Goal: Information Seeking & Learning: Compare options

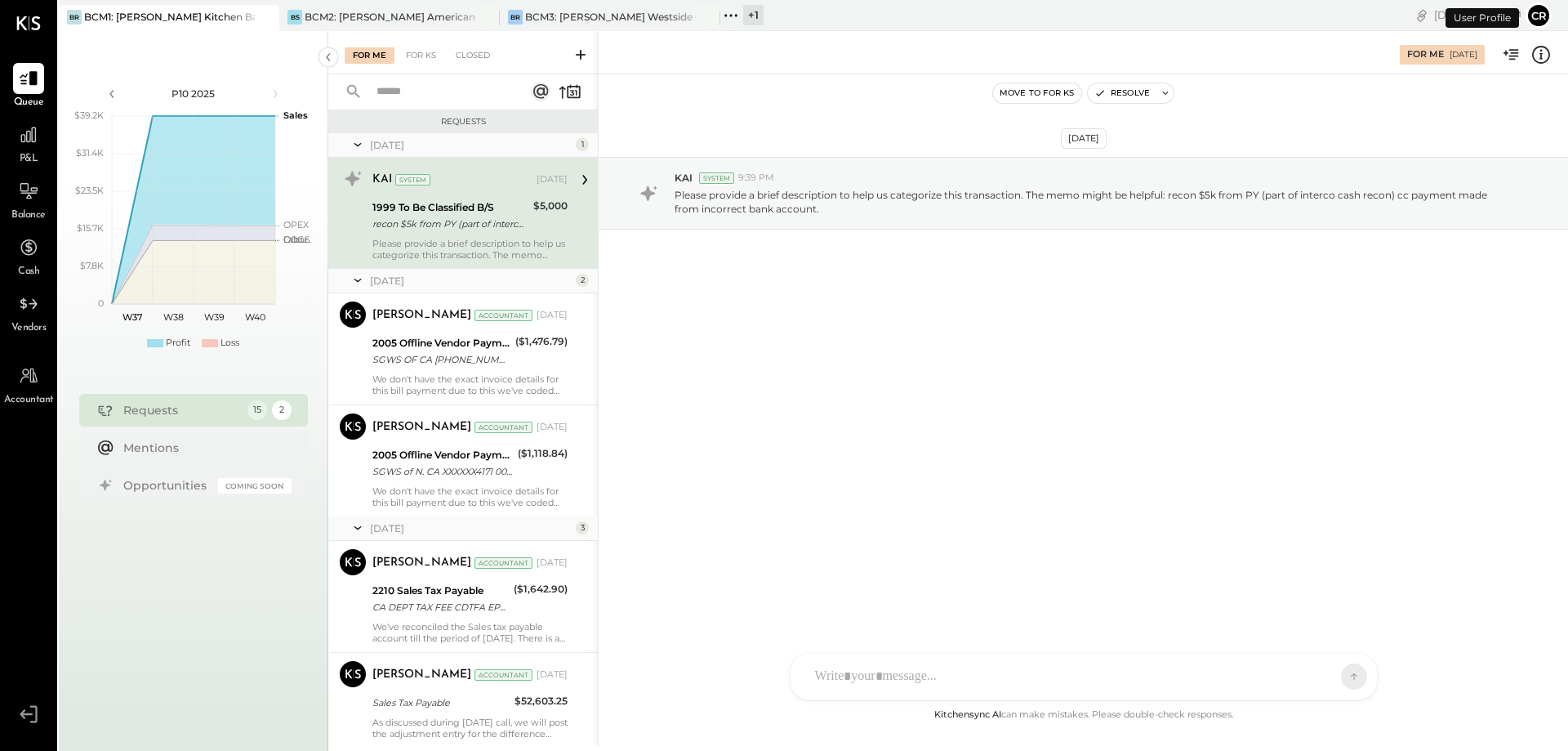
click at [35, 157] on span "P&L" at bounding box center [29, 159] width 19 height 15
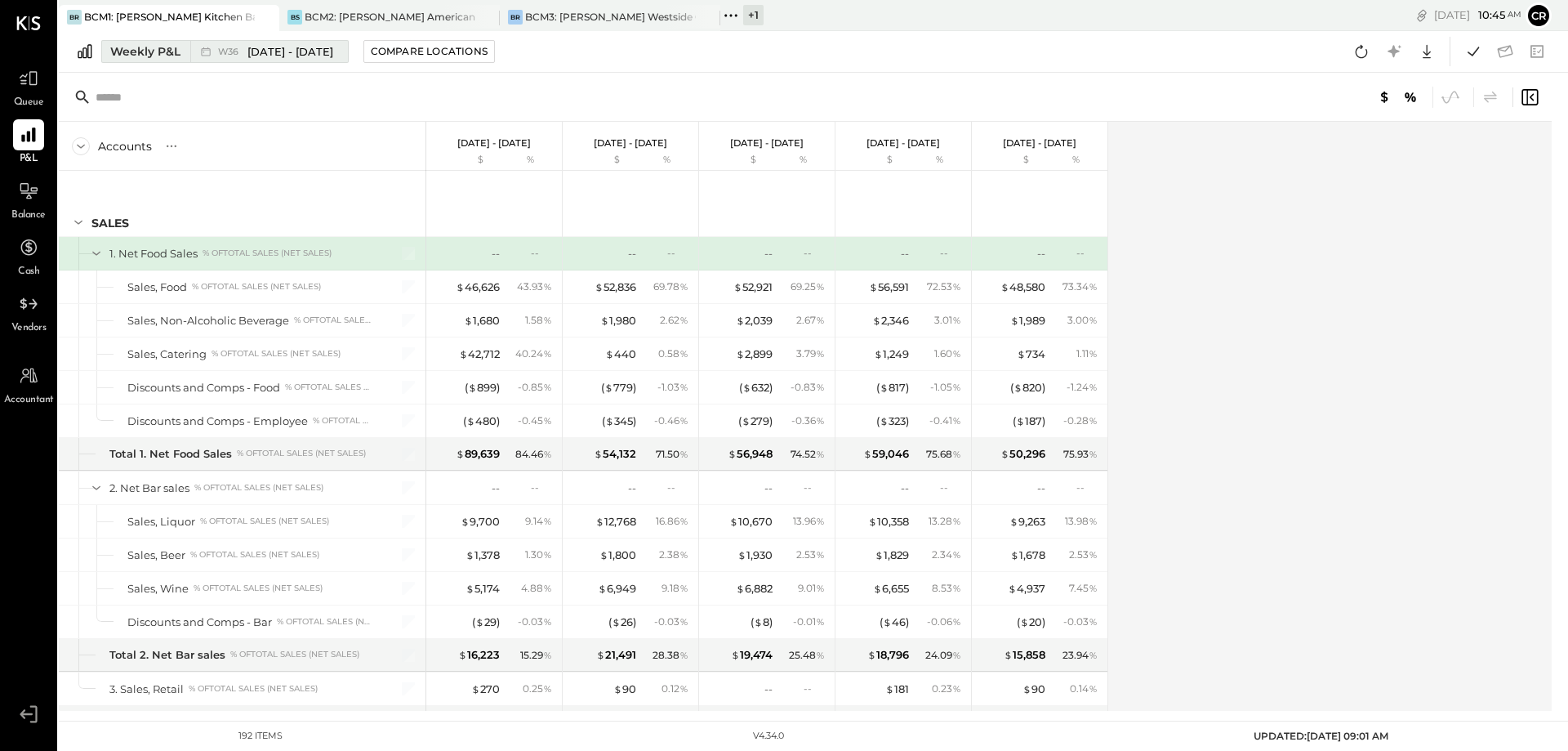
click at [143, 56] on div "Weekly P&L" at bounding box center [145, 51] width 71 height 16
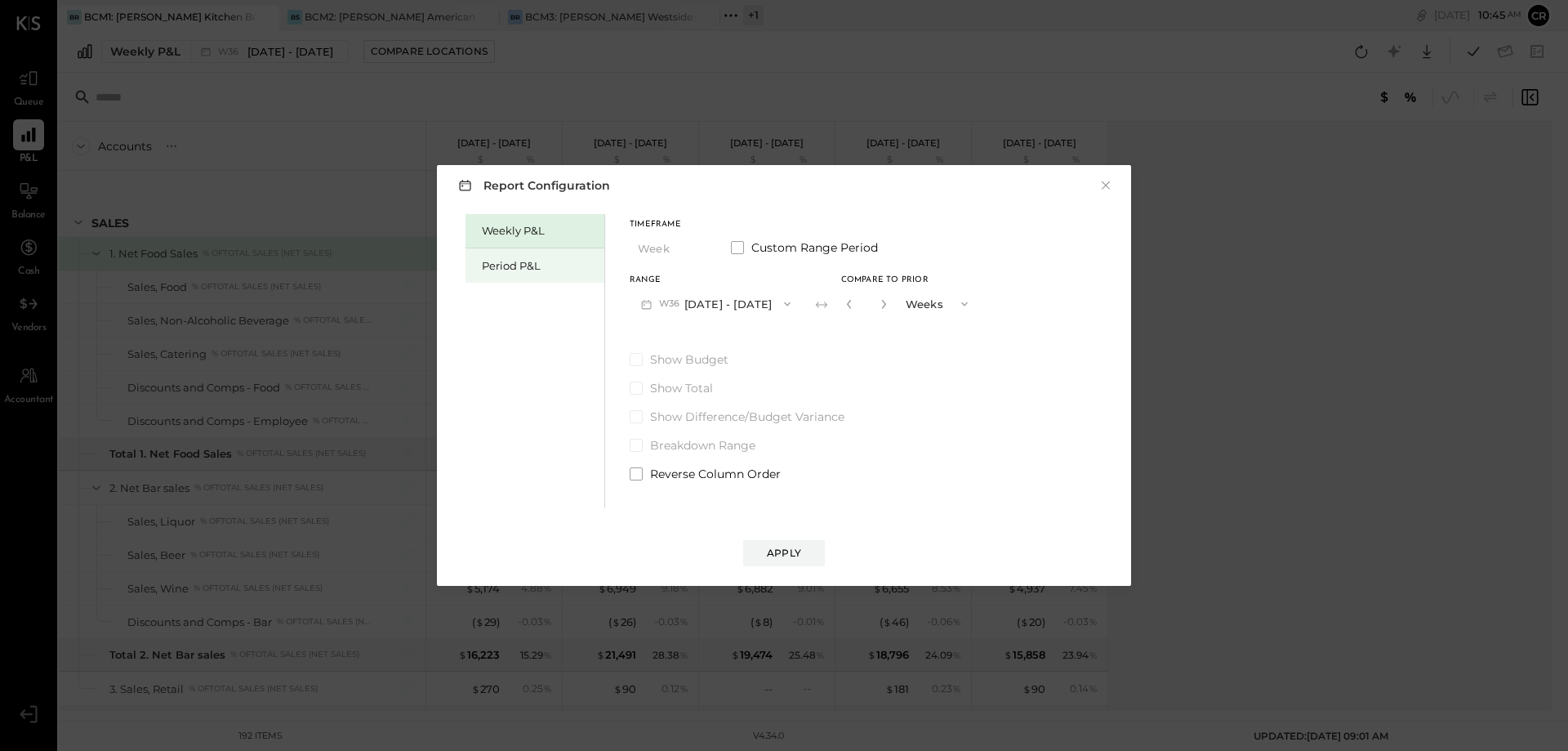
click at [502, 268] on div "Period P&L" at bounding box center [539, 266] width 114 height 16
click at [789, 301] on icon "button" at bounding box center [783, 304] width 13 height 13
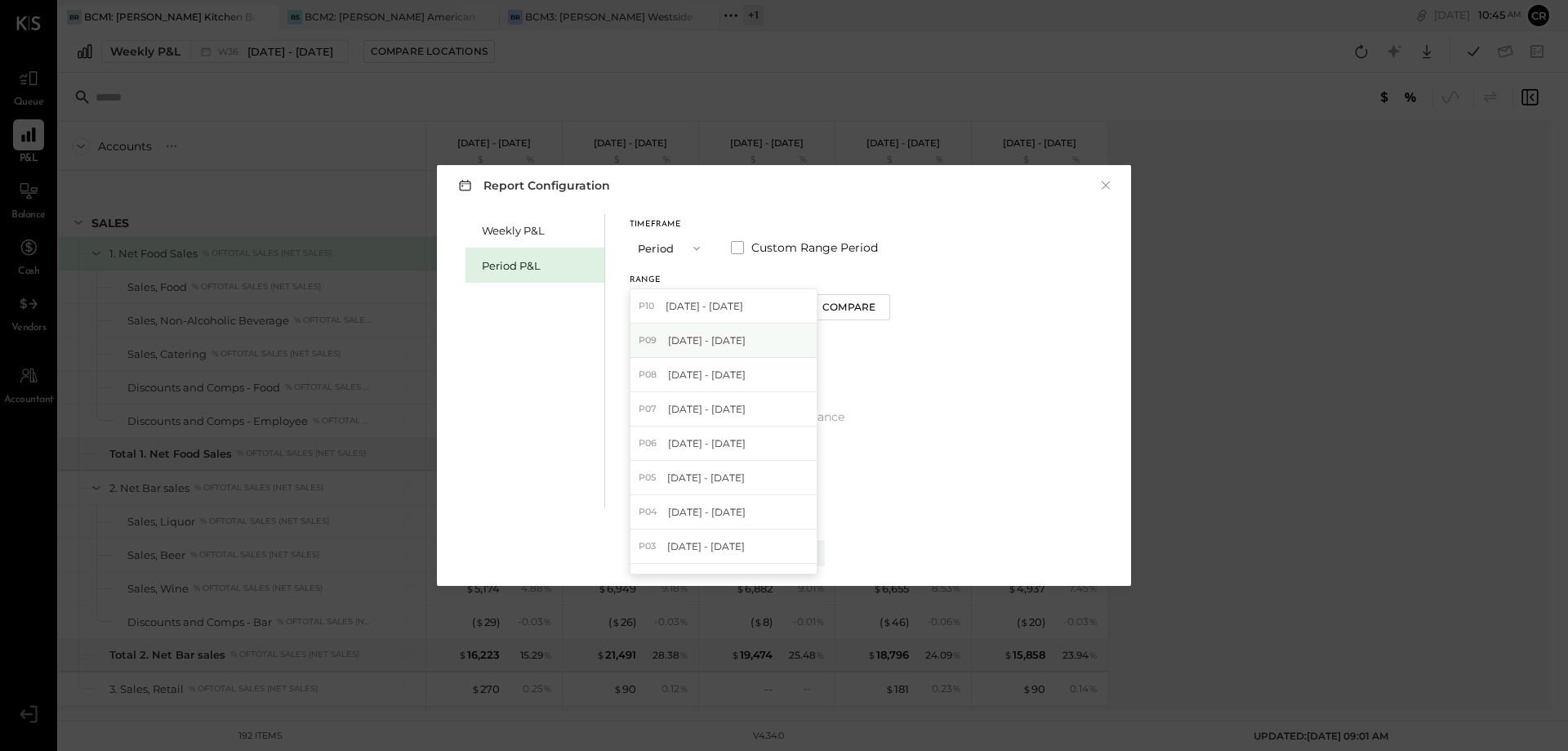
click at [777, 337] on div "P09 [DATE] - [DATE]" at bounding box center [723, 341] width 186 height 34
click at [863, 315] on button "Compare" at bounding box center [852, 307] width 82 height 26
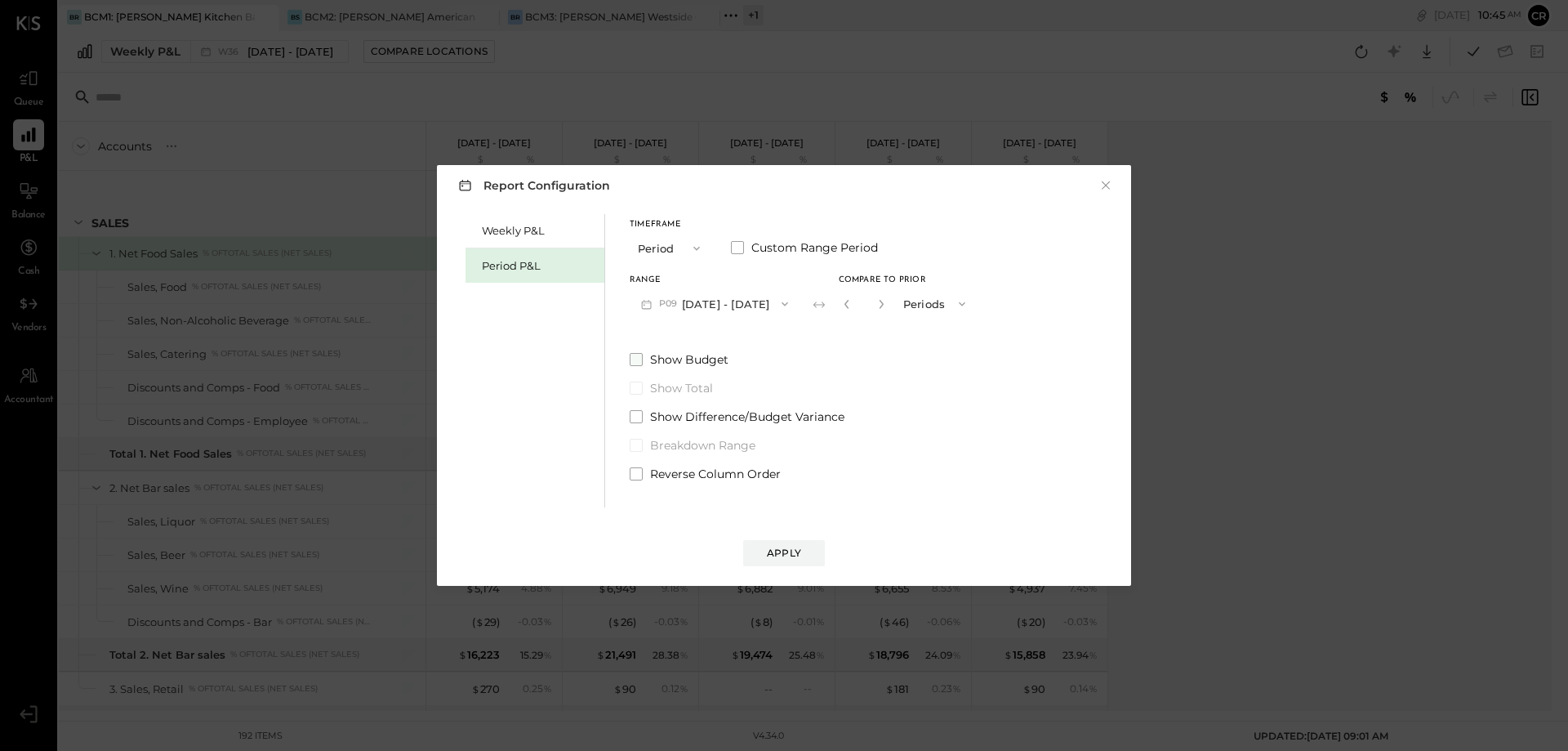
click at [633, 361] on span at bounding box center [636, 359] width 13 height 13
click at [780, 554] on div "Apply" at bounding box center [784, 553] width 34 height 14
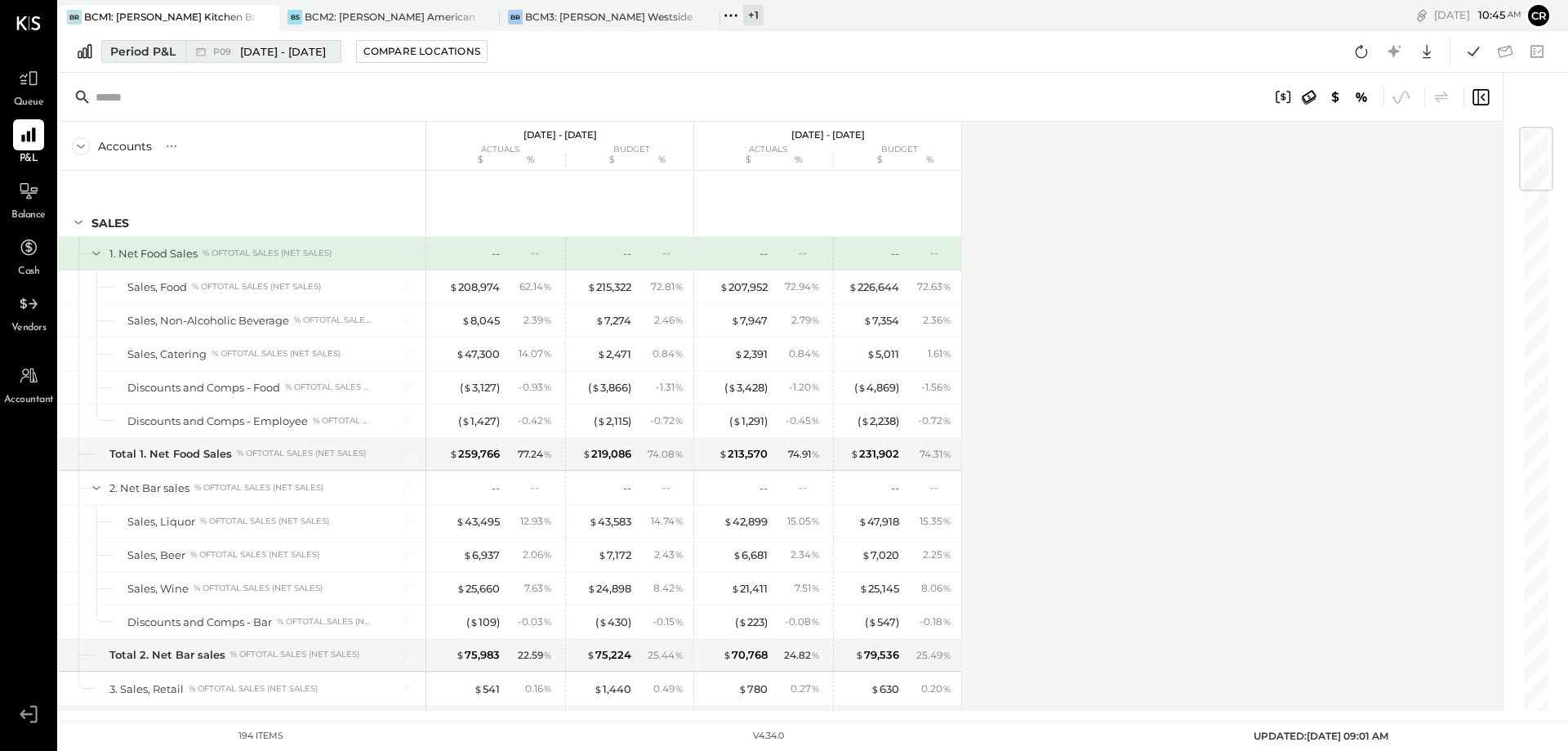
click at [171, 51] on div "Period P&L" at bounding box center [143, 51] width 66 height 16
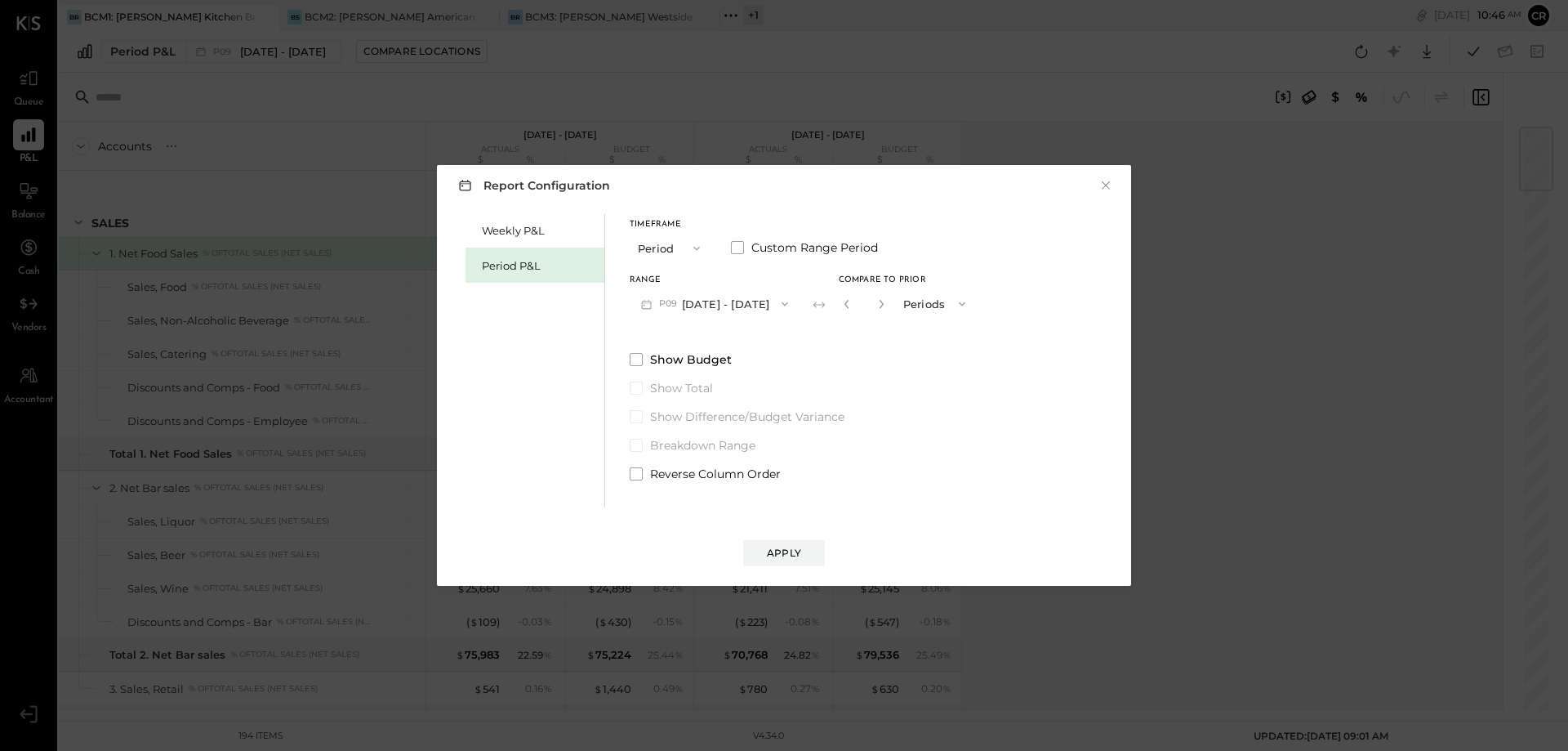
click at [969, 308] on icon "button" at bounding box center [962, 304] width 13 height 13
click at [1014, 310] on div "Weekly P&L Period P&L Timeframe Period Custom Range Period Range P09 [DATE] - […" at bounding box center [784, 359] width 662 height 298
click at [1093, 348] on div "Weekly P&L Period P&L Timeframe Period Custom Range Period Range P09 [DATE] - […" at bounding box center [784, 359] width 662 height 298
click at [1108, 193] on button "×" at bounding box center [1106, 185] width 15 height 16
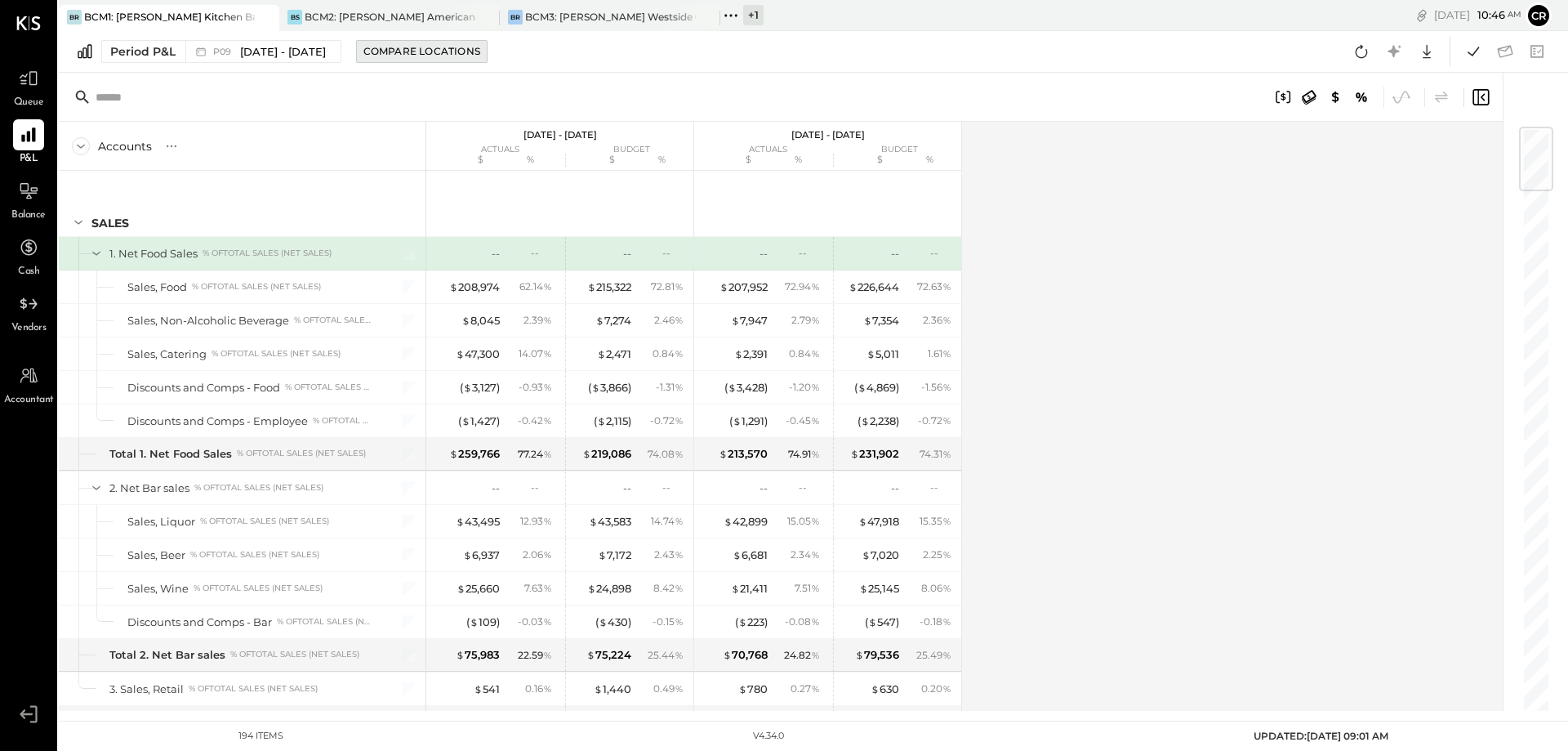
click at [466, 53] on div "Compare Locations" at bounding box center [421, 51] width 116 height 14
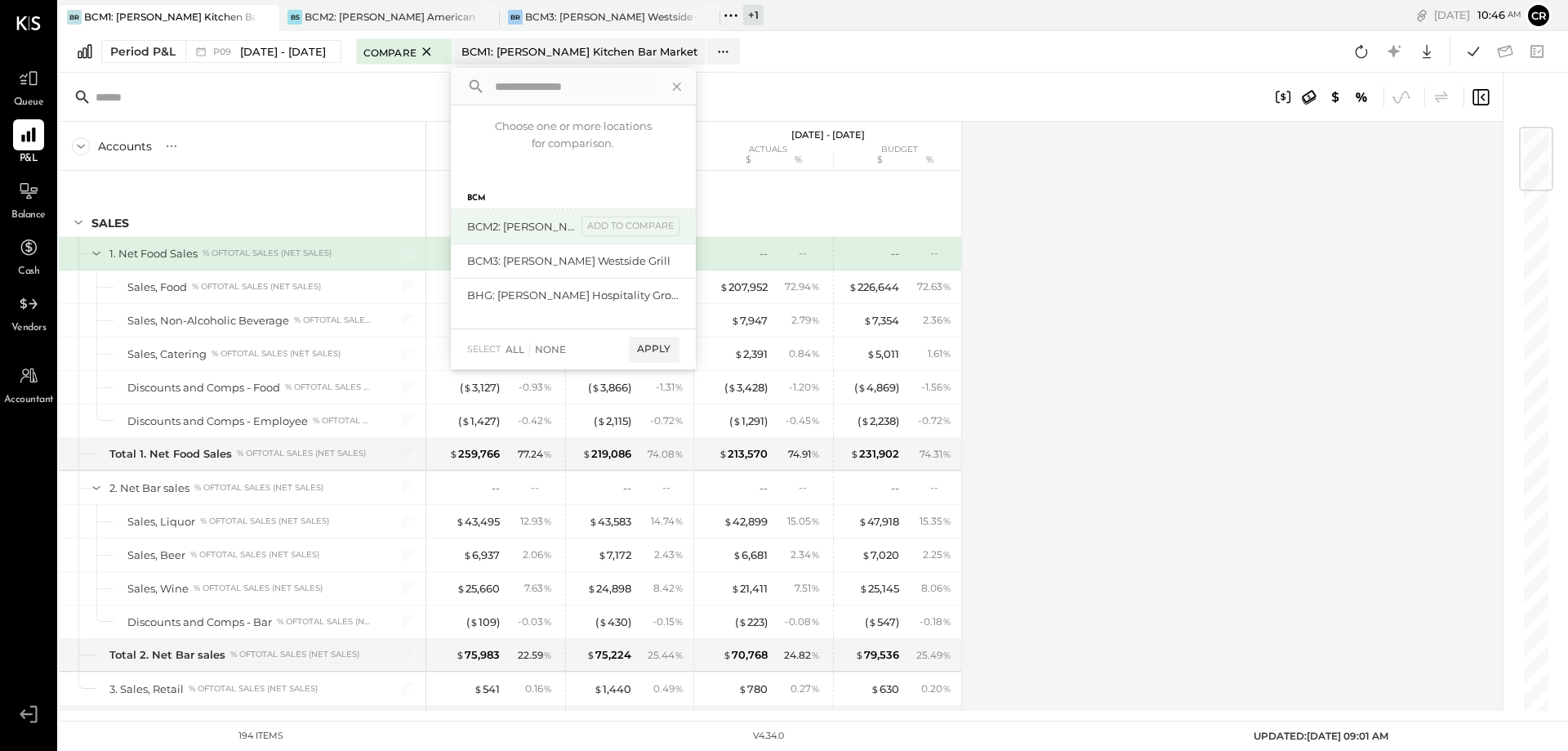
click at [558, 216] on div "BCM2: Sacramento - [PERSON_NAME] American Cooking add to compare" at bounding box center [573, 226] width 245 height 34
click at [627, 225] on div "add to compare" at bounding box center [630, 226] width 98 height 20
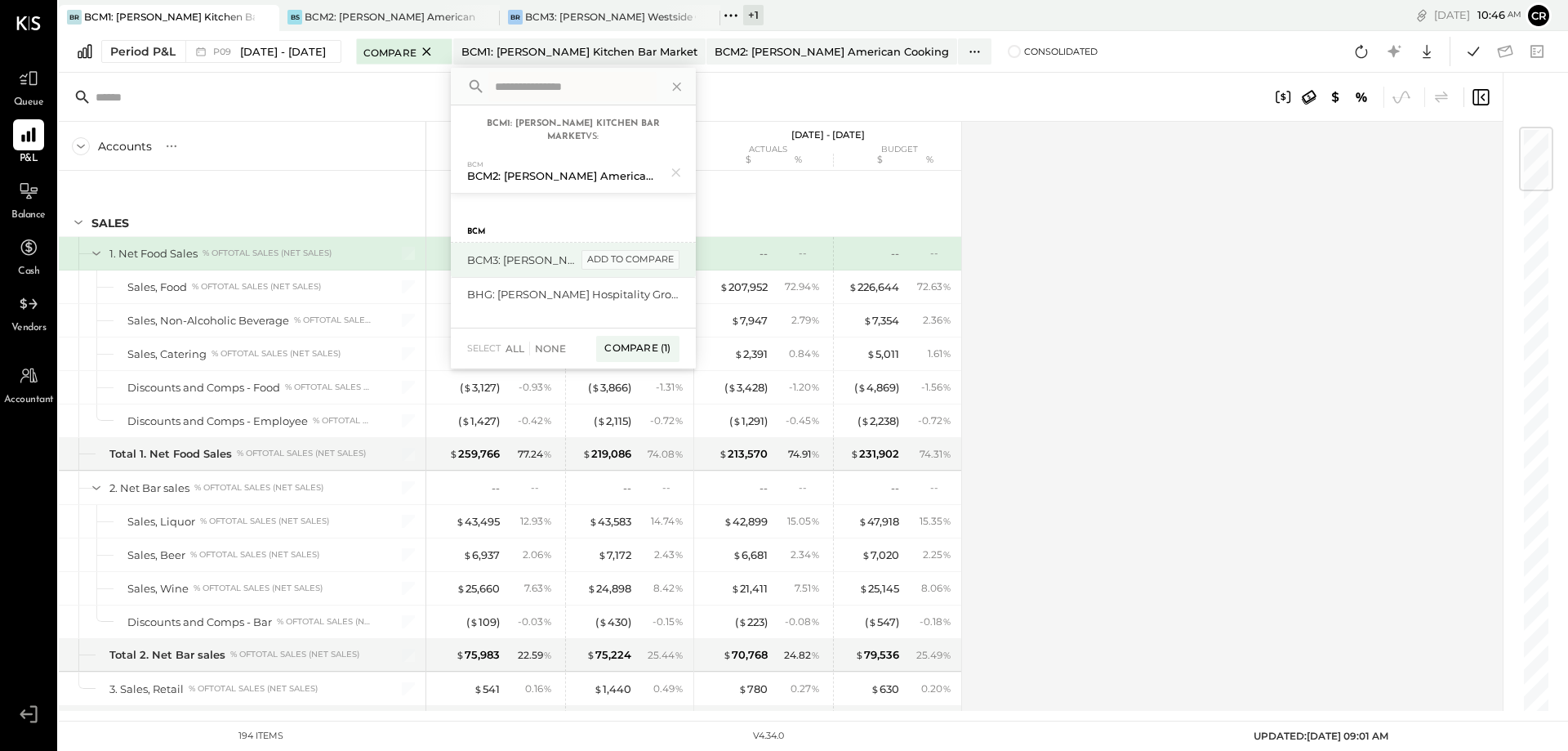
click at [676, 259] on div "add to compare" at bounding box center [630, 260] width 98 height 20
click at [671, 359] on div "Compare (2)" at bounding box center [636, 356] width 85 height 26
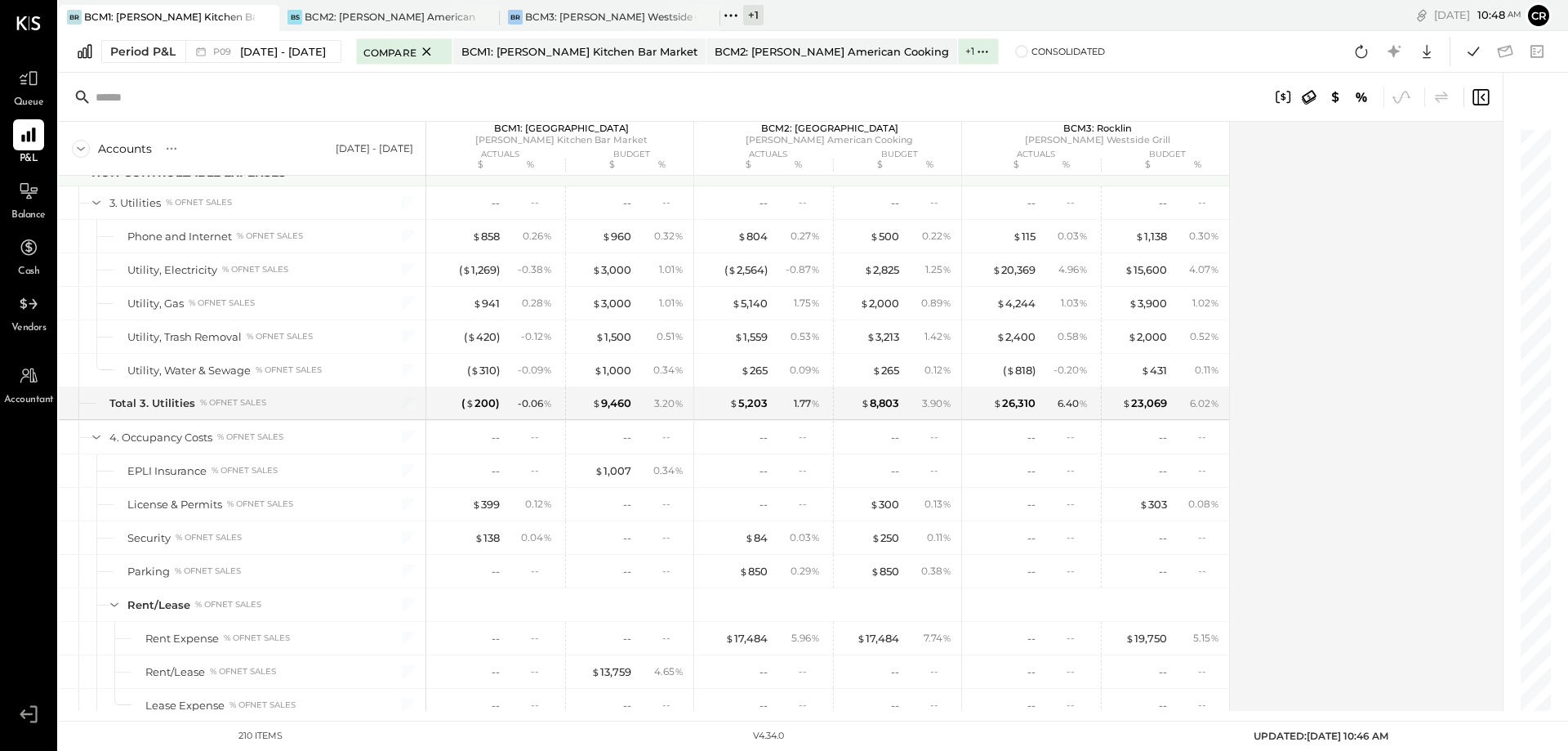
scroll to position [5148, 0]
